Goal: Communication & Community: Answer question/provide support

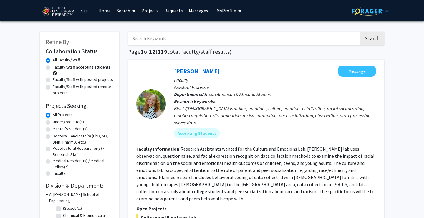
click at [195, 16] on link "Messages" at bounding box center [198, 10] width 25 height 21
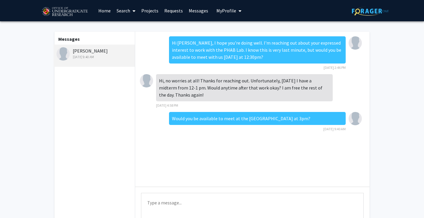
click at [92, 50] on div "[PERSON_NAME] [DATE] 9:40 AM" at bounding box center [95, 53] width 77 height 12
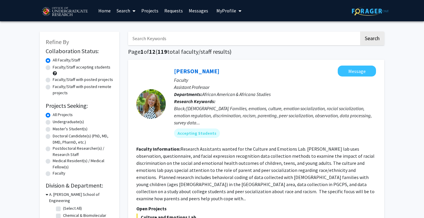
click at [176, 17] on link "Requests" at bounding box center [174, 10] width 24 height 21
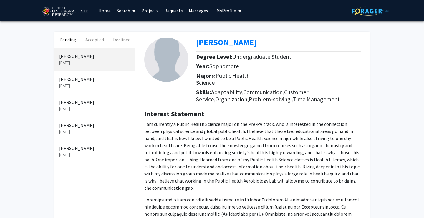
click at [84, 82] on p "[PERSON_NAME]" at bounding box center [94, 78] width 71 height 7
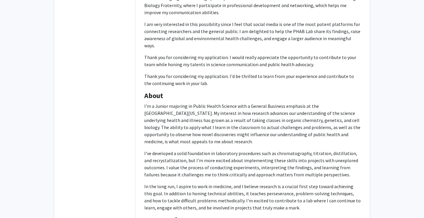
scroll to position [203, 0]
